Goal: Transaction & Acquisition: Purchase product/service

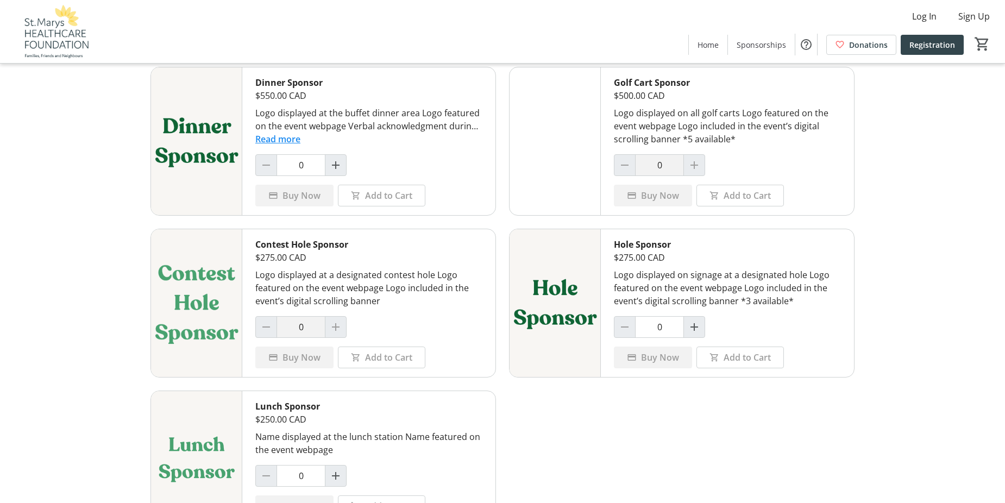
scroll to position [498, 0]
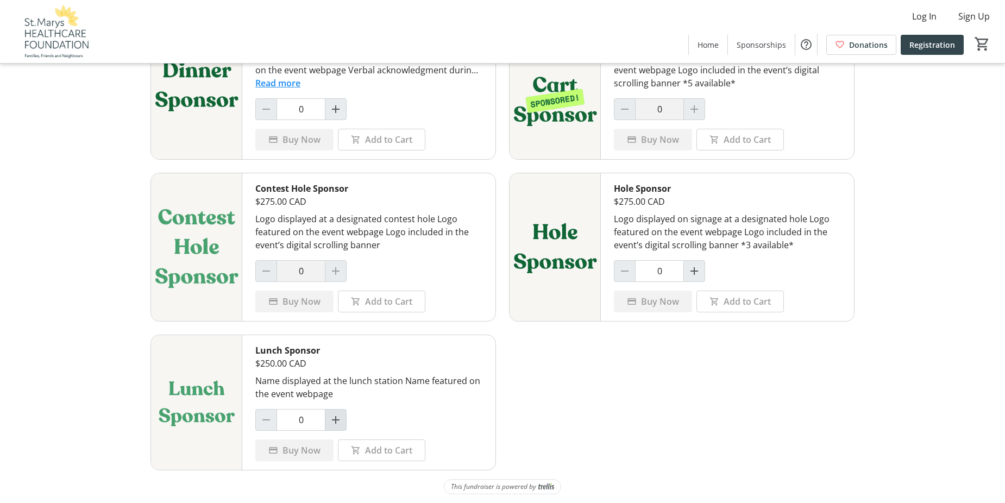
click at [337, 424] on mat-icon "Increment by one" at bounding box center [335, 419] width 13 height 13
type input "1"
click at [307, 450] on span "Buy Now" at bounding box center [301, 450] width 38 height 13
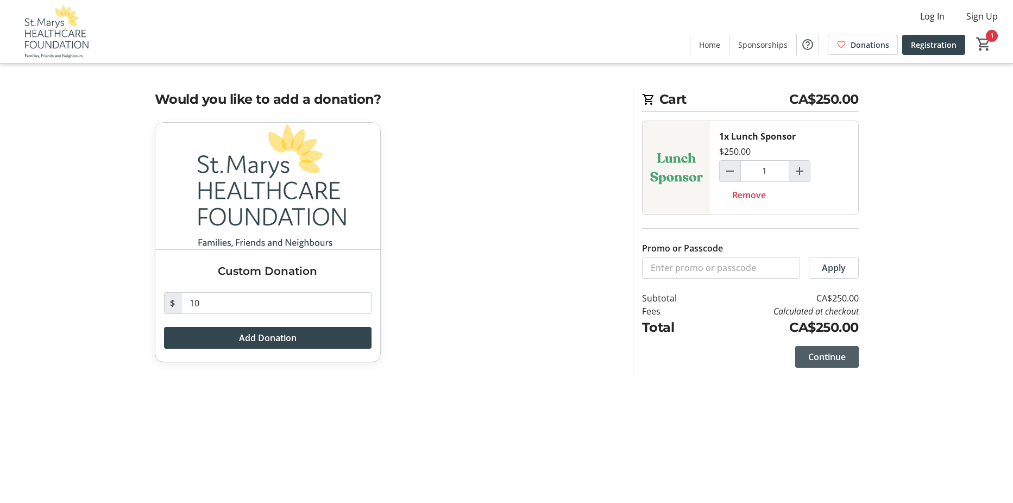
click at [815, 351] on span "Continue" at bounding box center [826, 356] width 37 height 13
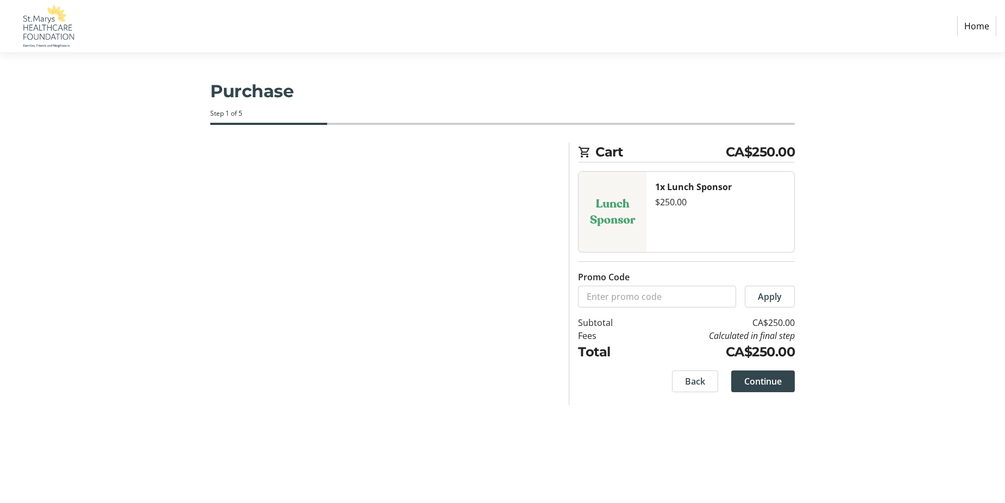
select select "CA"
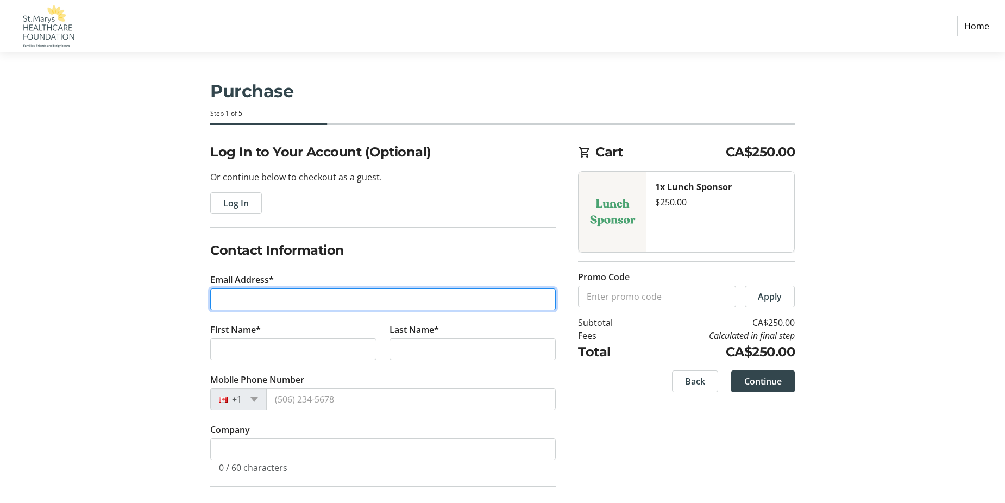
click at [294, 299] on input "Email Address*" at bounding box center [382, 299] width 345 height 22
type input "B"
type input "[EMAIL_ADDRESS][DOMAIN_NAME]"
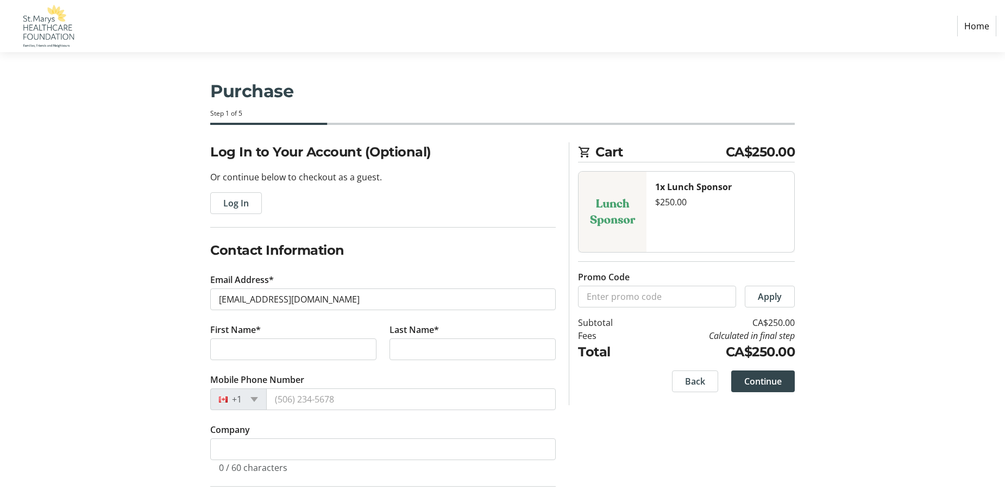
click at [363, 269] on fieldset "Contact Information Email Address* [EMAIL_ADDRESS][DOMAIN_NAME] First Name* Las…" at bounding box center [382, 364] width 345 height 246
click at [286, 348] on input "First Name*" at bounding box center [293, 349] width 166 height 22
type input "[PERSON_NAME]"
click at [451, 347] on input "Last Name*" at bounding box center [472, 349] width 166 height 22
type input "[PERSON_NAME]"
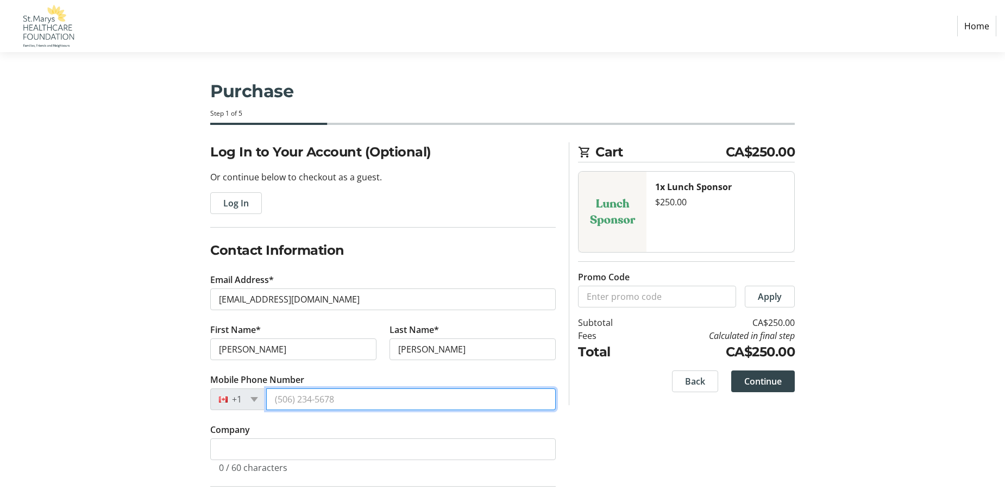
click at [316, 398] on input "Mobile Phone Number" at bounding box center [411, 399] width 290 height 22
type input "[PHONE_NUMBER]"
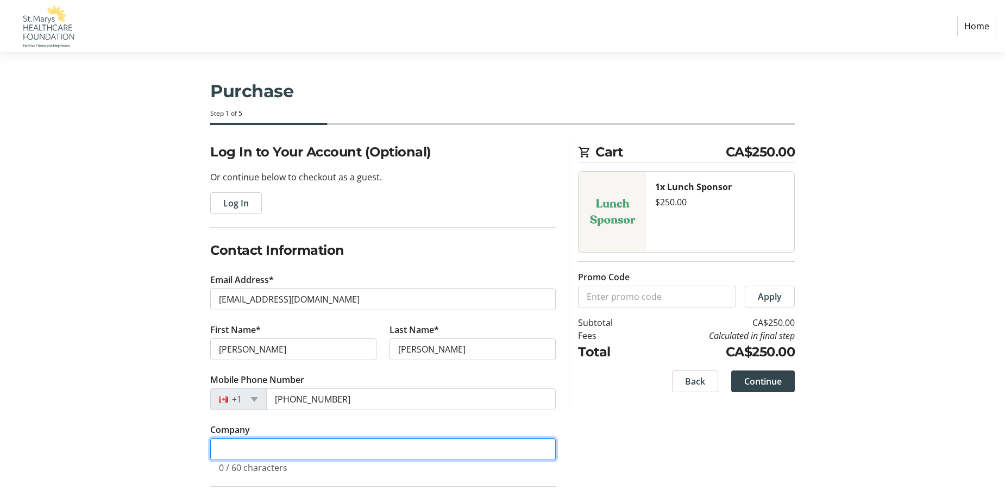
click at [263, 445] on input "Company" at bounding box center [382, 449] width 345 height 22
type input "[GEOGRAPHIC_DATA]/[GEOGRAPHIC_DATA] Lumber & Builders Sup"
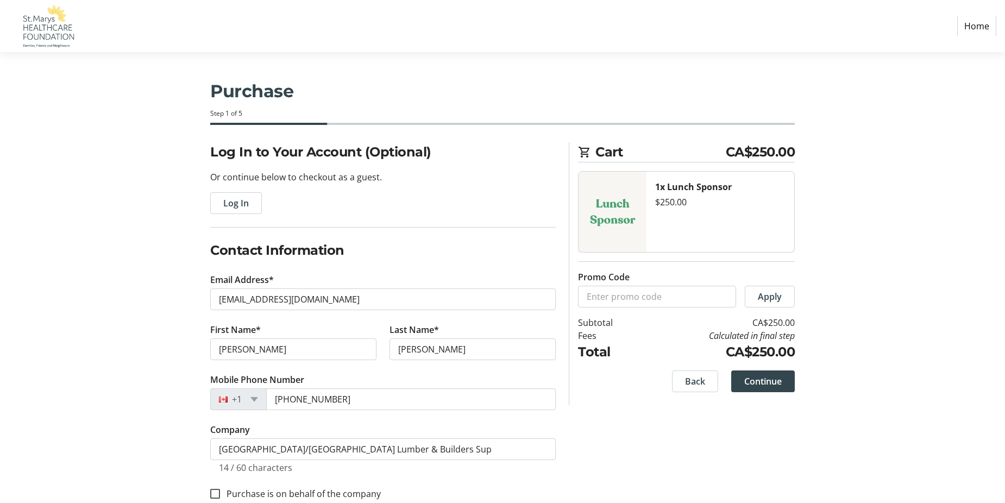
type input "[STREET_ADDRESS]"
type input "St Marys"
select select "ON"
type input "N4X 1C5"
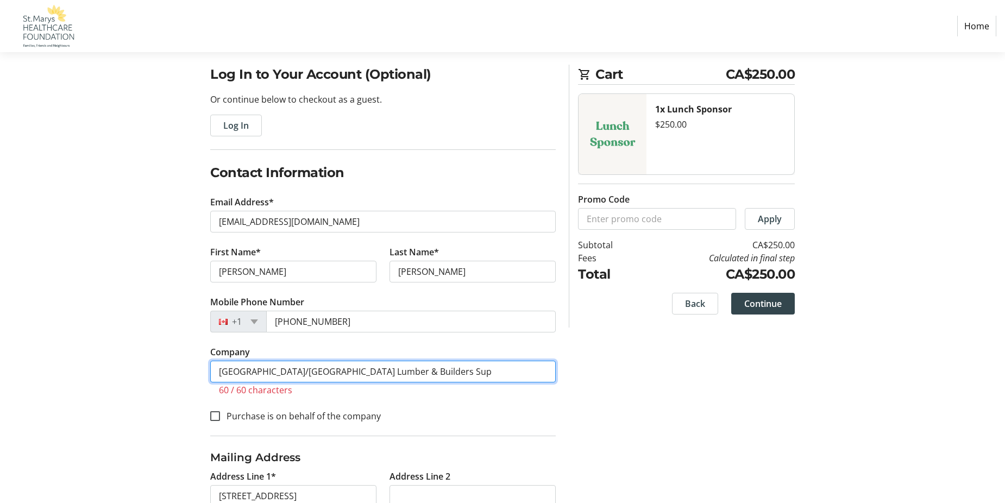
scroll to position [54, 0]
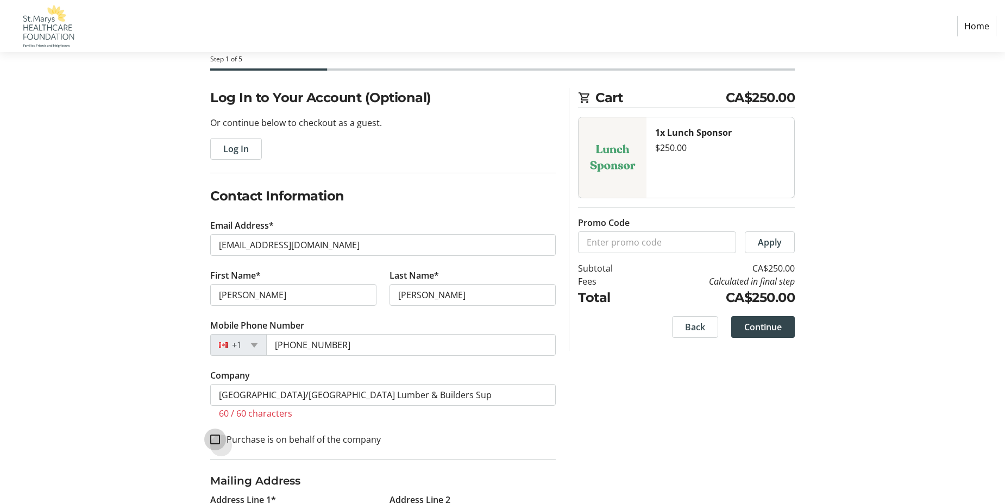
click at [217, 442] on input "Purchase is on behalf of the company" at bounding box center [215, 440] width 10 height 10
checkbox input "true"
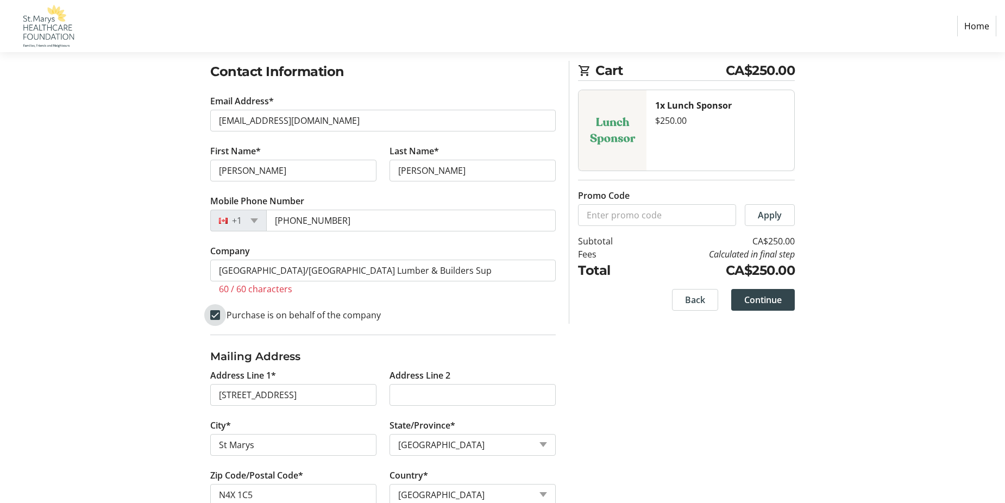
scroll to position [185, 0]
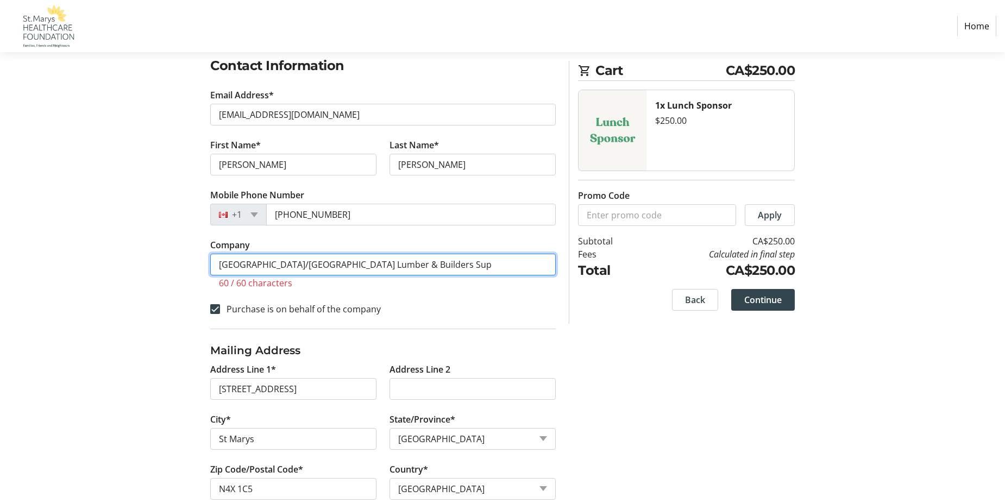
click at [483, 266] on input "[GEOGRAPHIC_DATA]/[GEOGRAPHIC_DATA] Lumber & Builders Sup" at bounding box center [382, 265] width 345 height 22
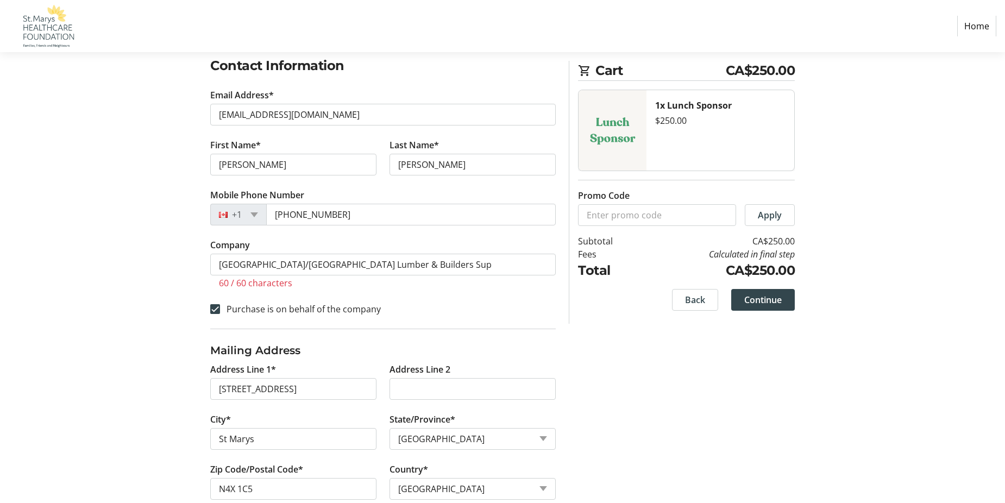
click at [629, 357] on div "Log In to Your Account (Optional) Or continue below to checkout as a guest. Log…" at bounding box center [502, 242] width 717 height 568
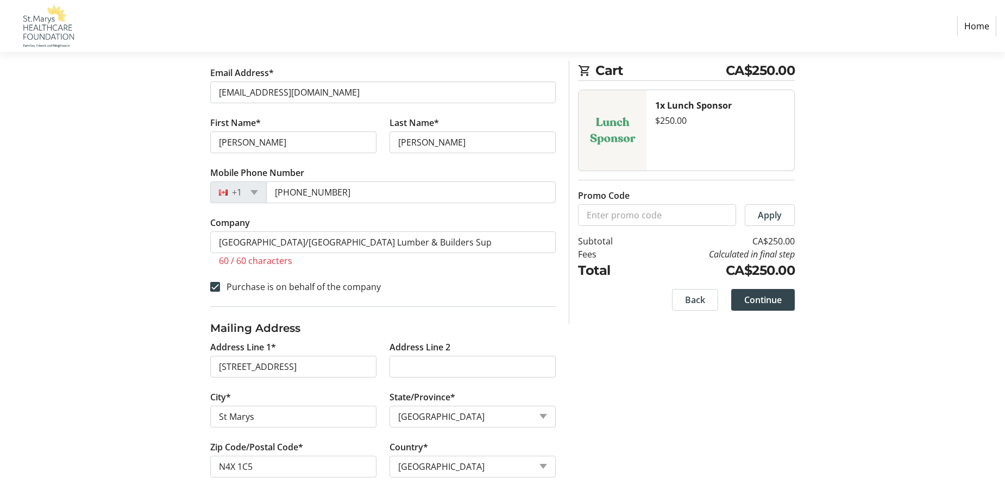
scroll to position [208, 0]
click at [758, 301] on span "Continue" at bounding box center [762, 299] width 37 height 13
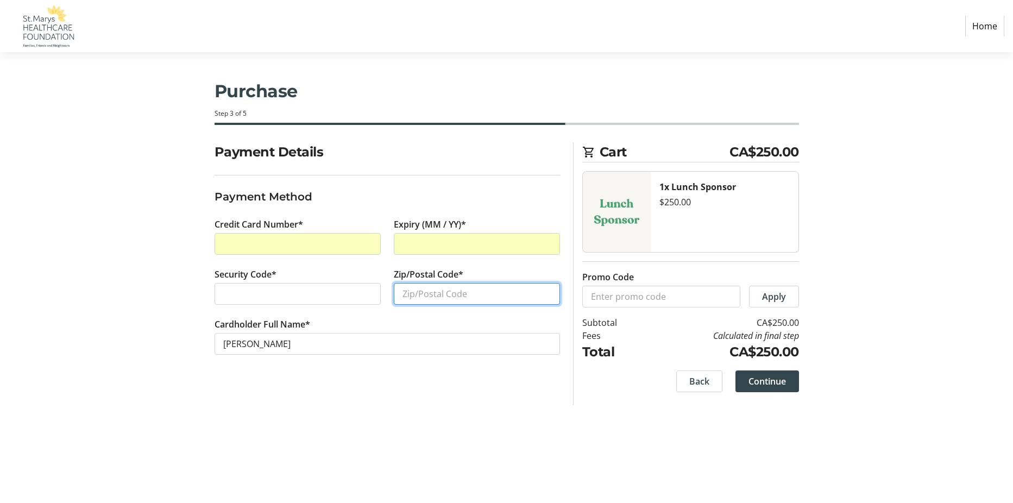
click at [429, 297] on input "Zip/Postal Code*" at bounding box center [477, 294] width 166 height 22
type input "N4X 1C5"
click at [771, 385] on span "Continue" at bounding box center [767, 381] width 37 height 13
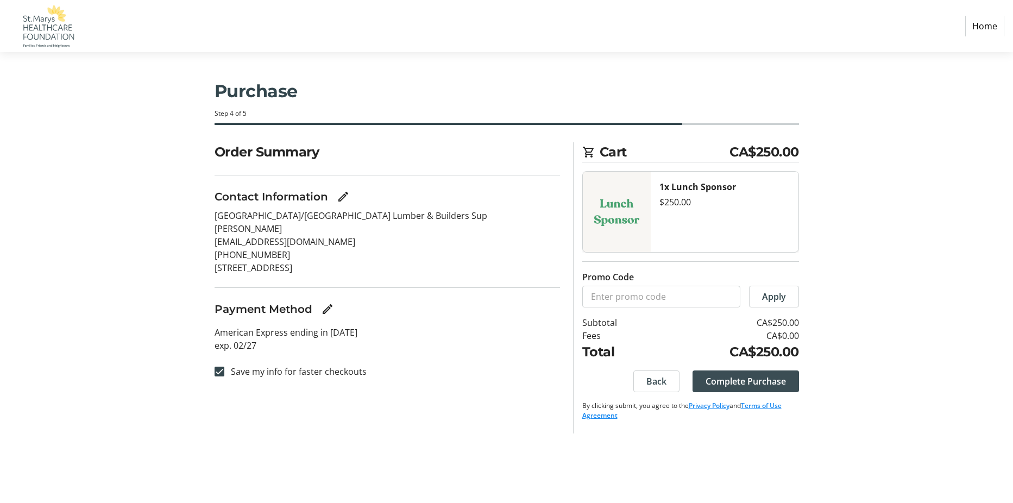
click at [740, 382] on span "Complete Purchase" at bounding box center [746, 381] width 80 height 13
